Goal: Task Accomplishment & Management: Use online tool/utility

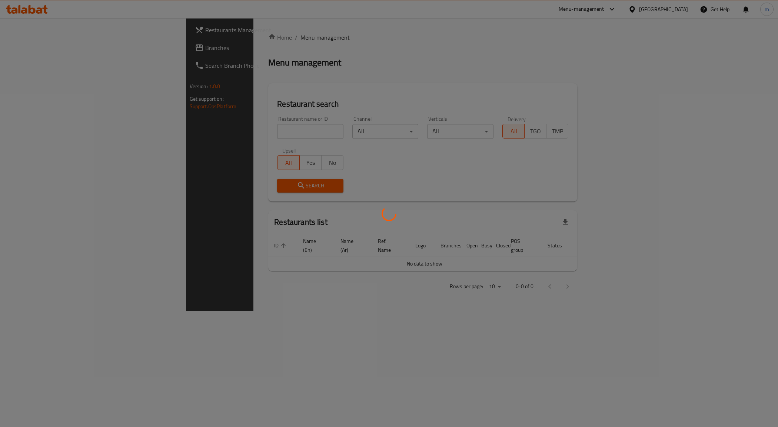
click at [664, 9] on div at bounding box center [389, 213] width 778 height 427
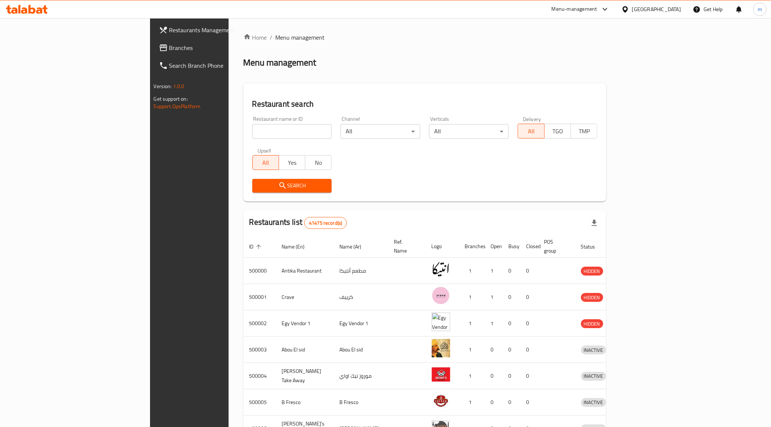
click at [671, 9] on div "[GEOGRAPHIC_DATA]" at bounding box center [656, 9] width 49 height 8
click at [586, 191] on div "[GEOGRAPHIC_DATA]" at bounding box center [600, 194] width 49 height 8
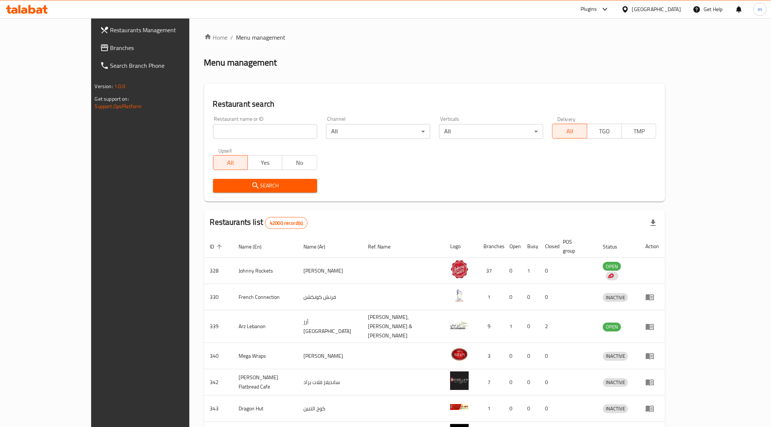
click at [110, 49] on span "Branches" at bounding box center [162, 47] width 104 height 9
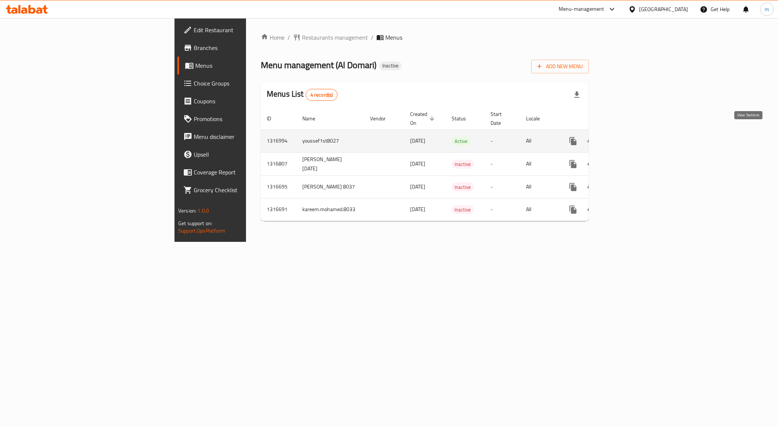
click at [631, 137] on icon "enhanced table" at bounding box center [626, 141] width 9 height 9
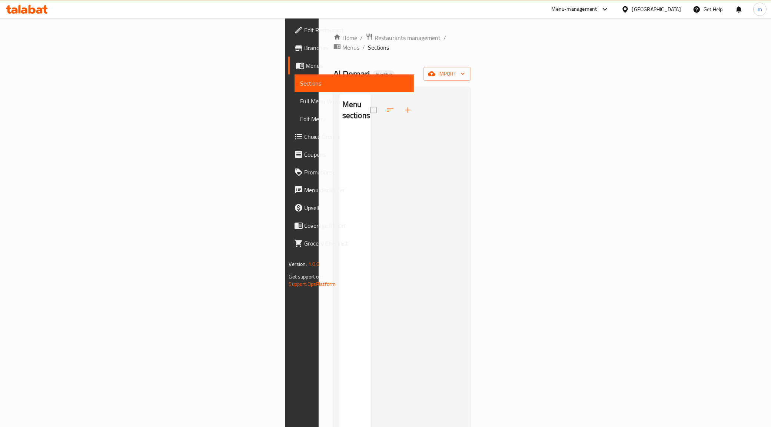
click at [301, 86] on span "Sections" at bounding box center [355, 83] width 108 height 9
click at [306, 66] on span "Menus" at bounding box center [357, 65] width 102 height 9
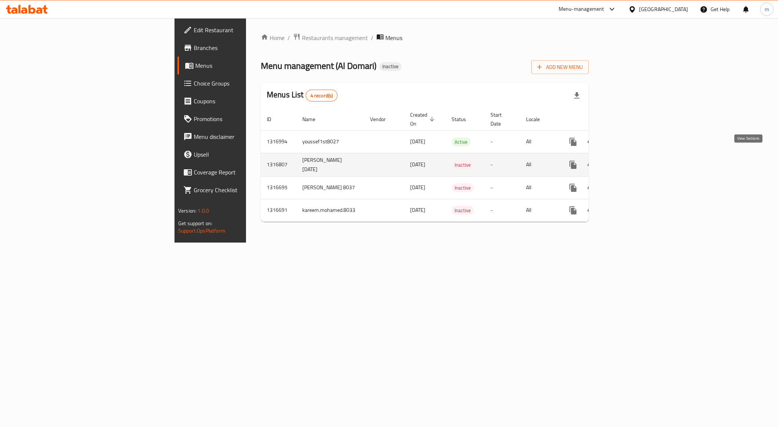
click at [631, 160] on icon "enhanced table" at bounding box center [626, 164] width 9 height 9
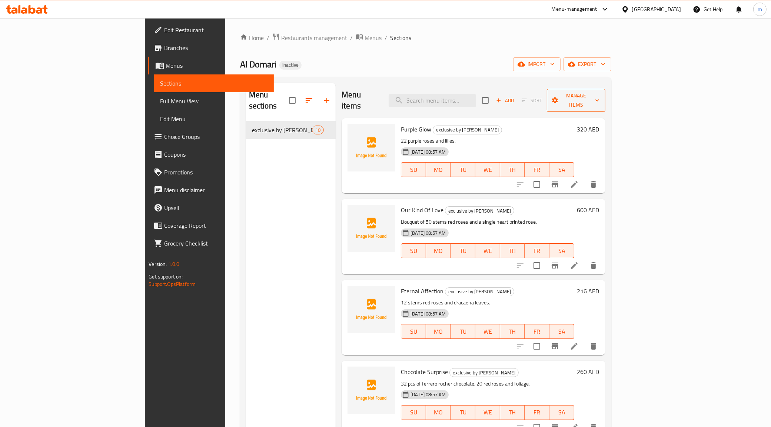
click at [605, 100] on button "Manage items" at bounding box center [576, 100] width 58 height 23
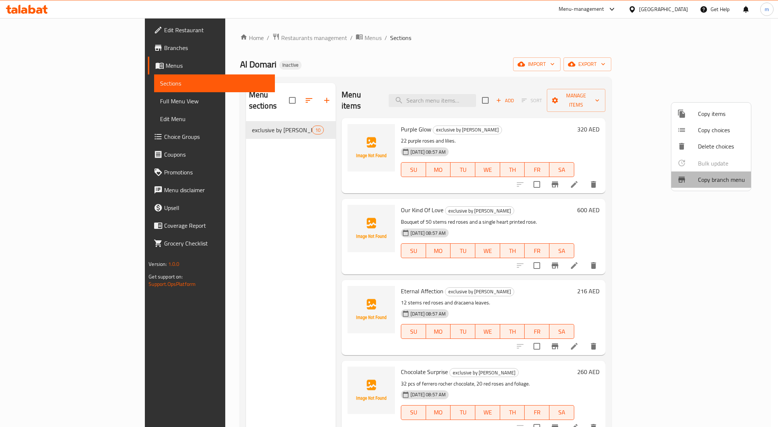
click at [712, 175] on span "Copy branch menu" at bounding box center [721, 179] width 47 height 9
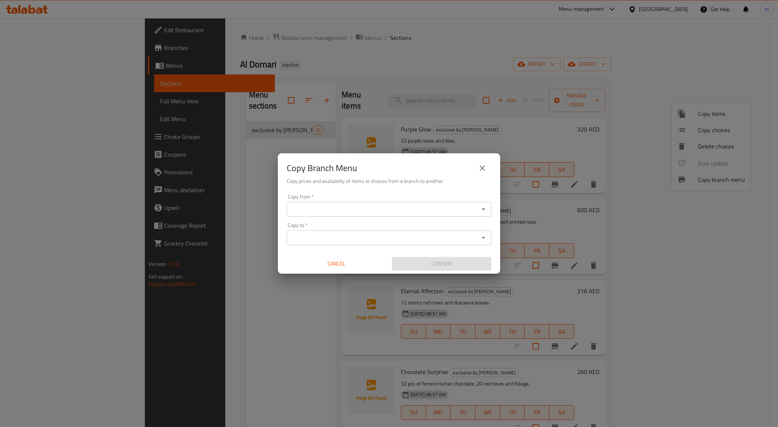
click at [457, 205] on input "Copy from   *" at bounding box center [383, 209] width 188 height 10
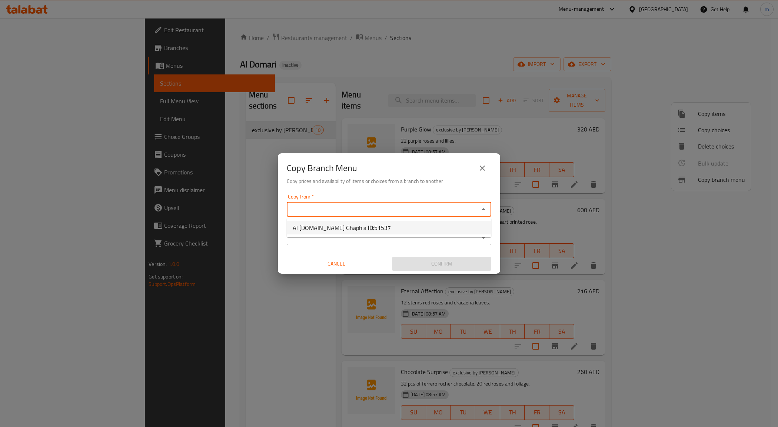
click at [475, 241] on input "Copy to   *" at bounding box center [383, 238] width 188 height 10
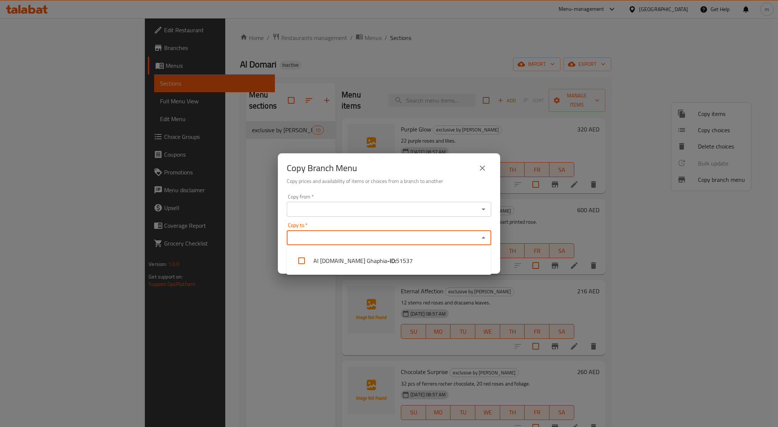
click at [463, 215] on div "Copy from *" at bounding box center [389, 209] width 205 height 15
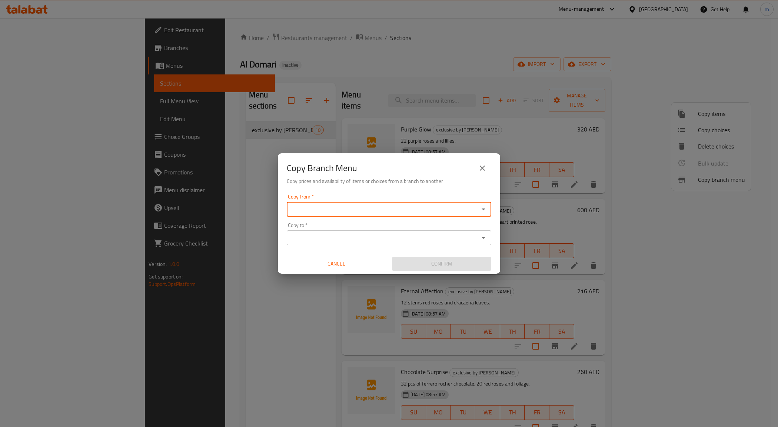
click at [484, 210] on icon "Open" at bounding box center [484, 210] width 4 height 2
click at [374, 225] on span "51537" at bounding box center [382, 227] width 17 height 11
type input "Al Domari.Al Ghaphia"
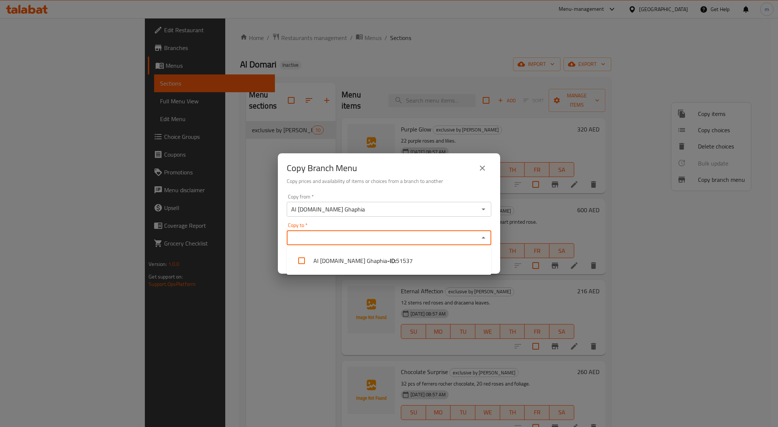
click at [416, 234] on input "Copy to   *" at bounding box center [383, 238] width 188 height 10
click at [375, 251] on li "Al Domari.Al Ghaphia - ID: 51537" at bounding box center [389, 261] width 205 height 22
checkbox input "true"
click at [338, 195] on div "Copy from   * Al Domari.Al Ghaphia Copy from *" at bounding box center [389, 205] width 205 height 23
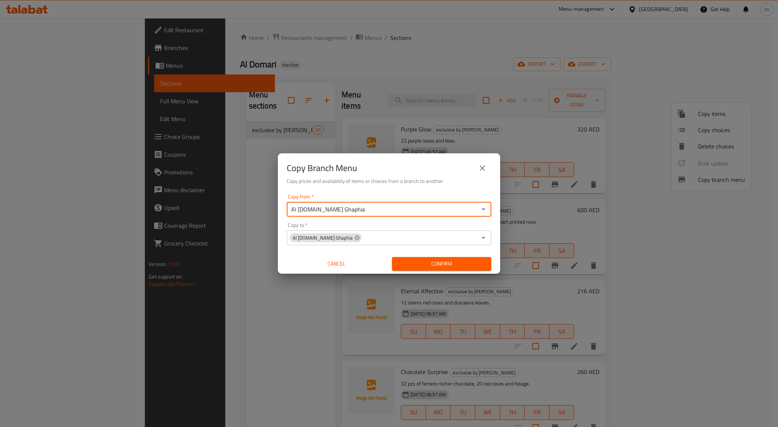
click at [477, 171] on button "close" at bounding box center [483, 168] width 18 height 18
